Goal: Check status

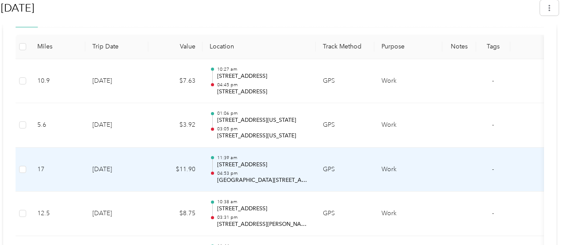
scroll to position [333, 0]
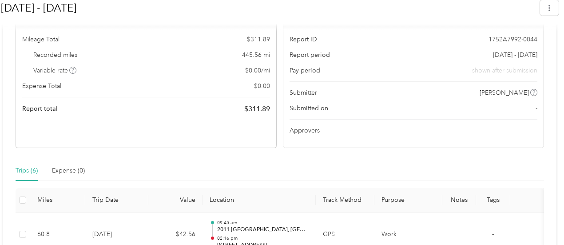
scroll to position [199, 0]
